Goal: Task Accomplishment & Management: Use online tool/utility

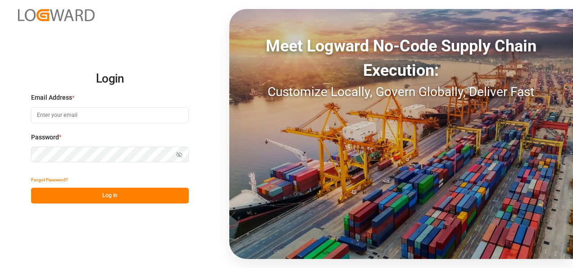
type input "[PERSON_NAME][EMAIL_ADDRESS][PERSON_NAME][DOMAIN_NAME]"
click at [119, 190] on button "Log In" at bounding box center [110, 195] width 158 height 16
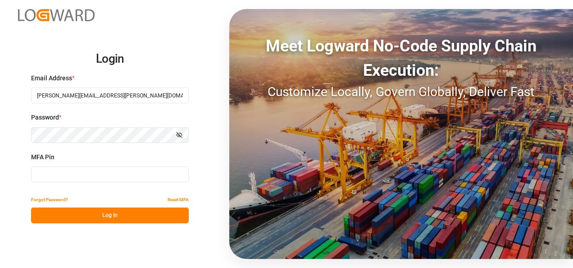
click at [91, 177] on input at bounding box center [110, 174] width 158 height 16
type input "117581"
click at [96, 215] on button "Log In" at bounding box center [110, 215] width 158 height 16
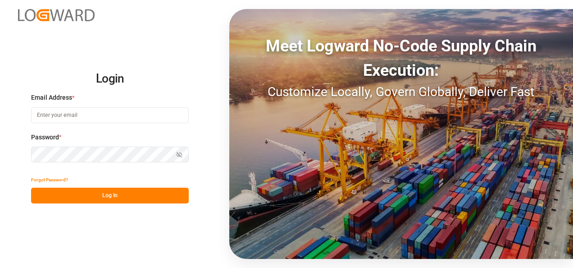
type input "[PERSON_NAME][EMAIL_ADDRESS][PERSON_NAME][DOMAIN_NAME]"
click at [105, 198] on button "Log In" at bounding box center [110, 195] width 158 height 16
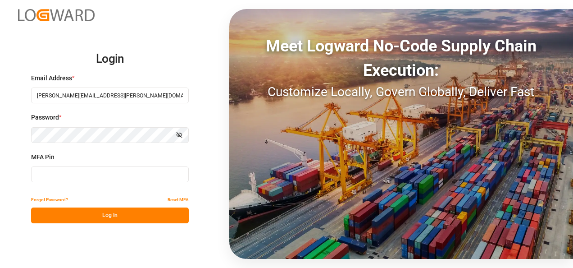
click at [97, 175] on input at bounding box center [110, 174] width 158 height 16
type input "835514"
click at [94, 218] on button "Log In" at bounding box center [110, 215] width 158 height 16
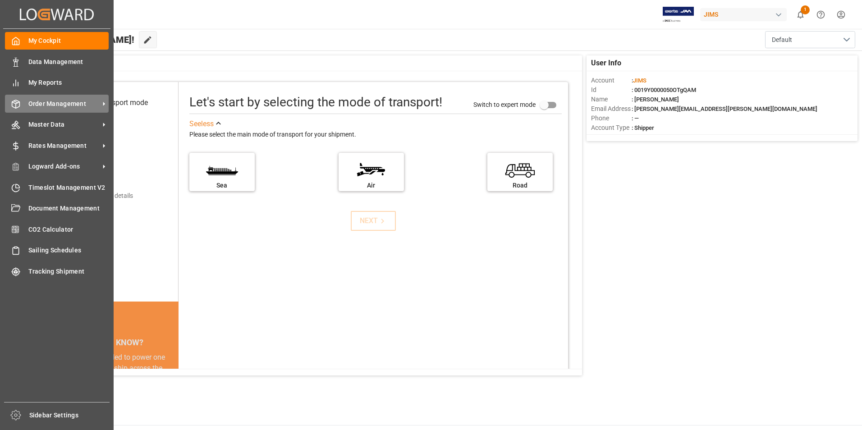
click at [50, 101] on span "Order Management" at bounding box center [63, 103] width 71 height 9
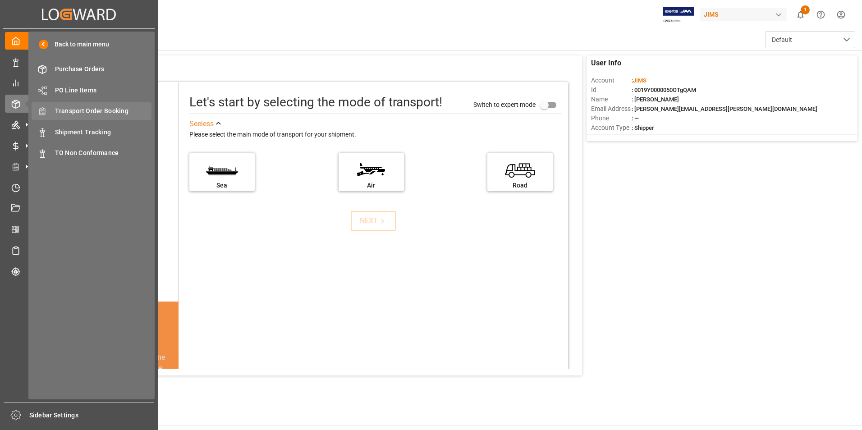
click at [91, 112] on span "Transport Order Booking" at bounding box center [103, 110] width 97 height 9
